Goal: Task Accomplishment & Management: Complete application form

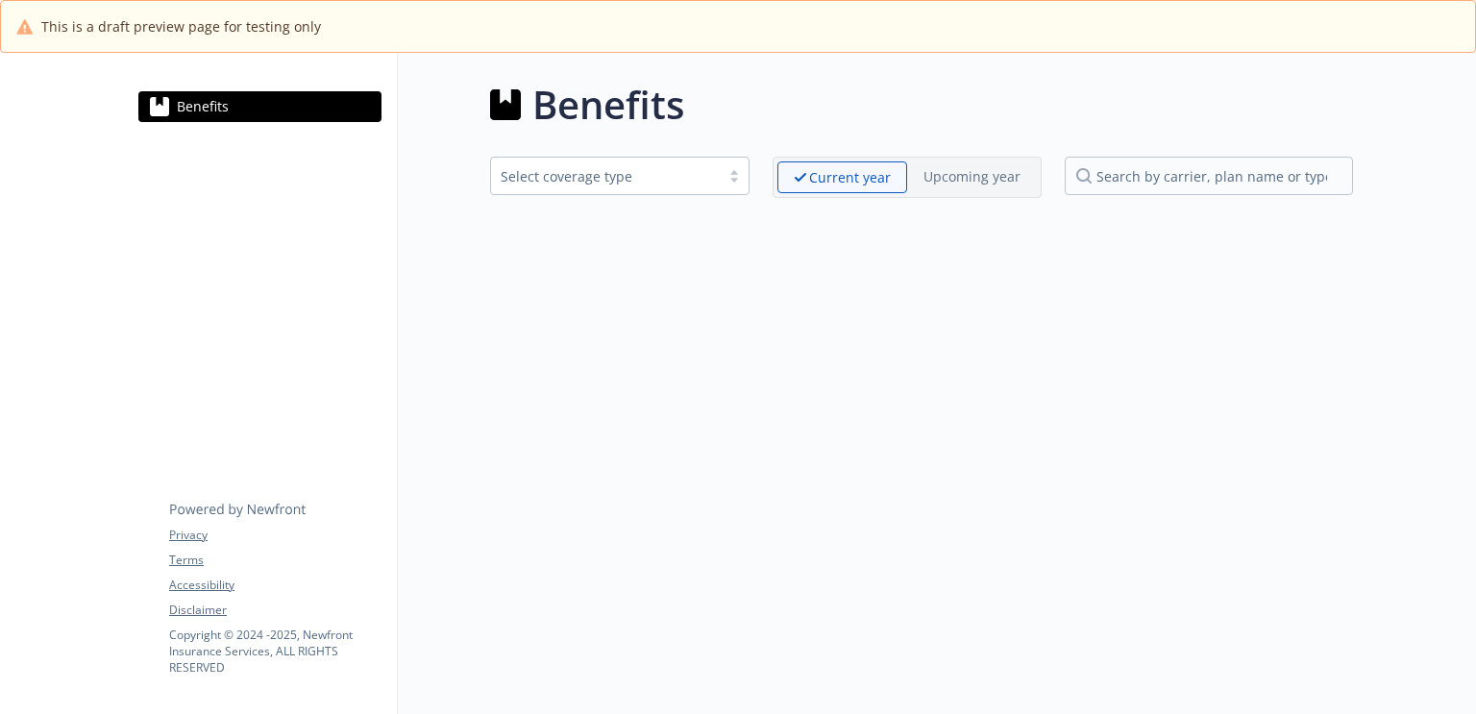
click at [653, 160] on div "Select coverage type" at bounding box center [619, 176] width 259 height 38
click at [639, 178] on div "Select coverage type" at bounding box center [606, 176] width 210 height 20
click at [154, 68] on div "Benefits Privacy Terms Accessibility Disclaimer Copyright © [DATE] - [DATE] , N…" at bounding box center [260, 107] width 274 height 108
click at [162, 108] on icon at bounding box center [159, 106] width 19 height 19
